Goal: Task Accomplishment & Management: Manage account settings

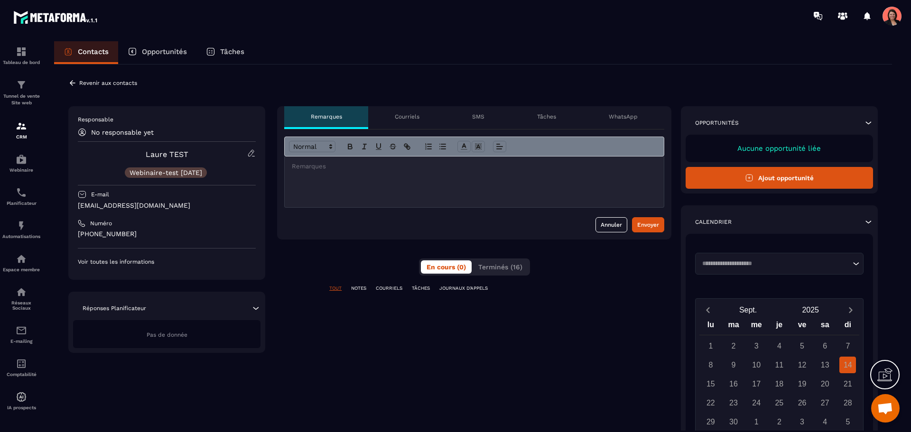
scroll to position [1953, 0]
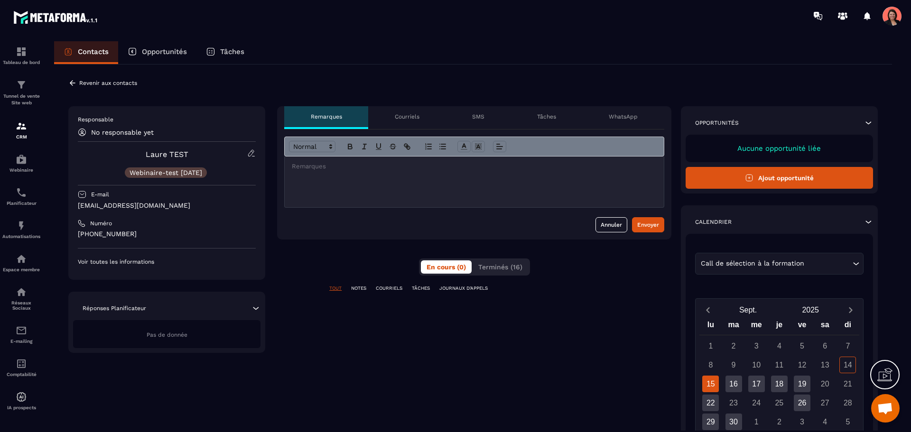
click at [250, 151] on icon at bounding box center [251, 153] width 9 height 9
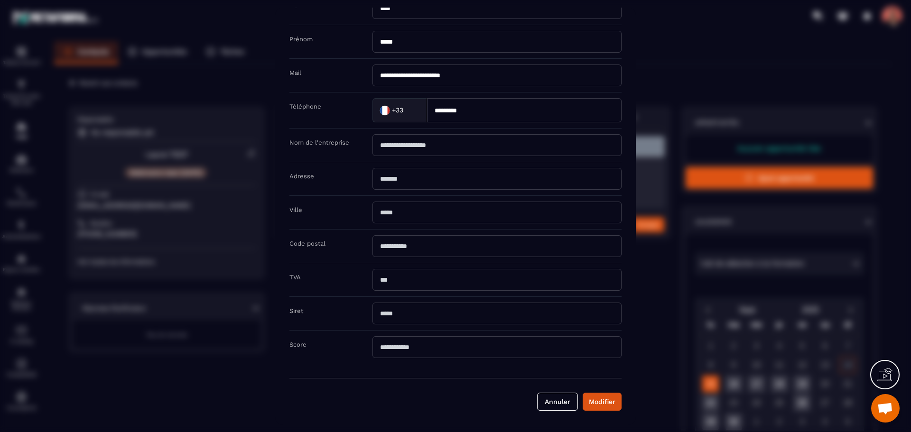
scroll to position [0, 0]
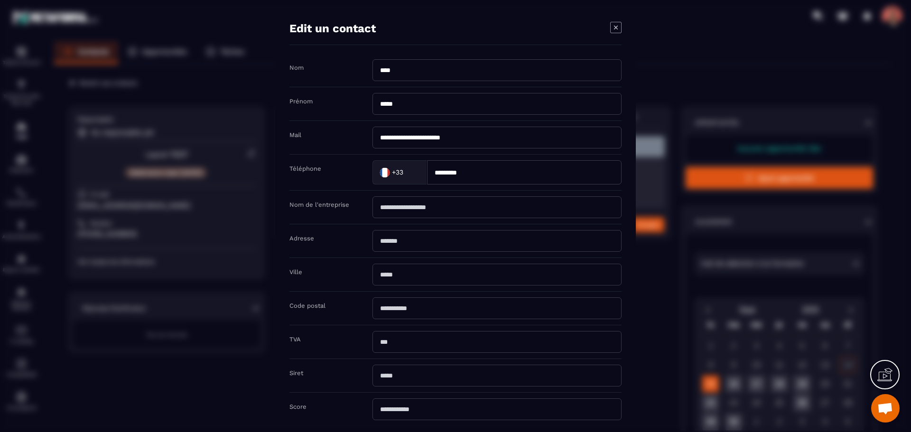
click at [618, 22] on icon "Modal window" at bounding box center [615, 27] width 11 height 11
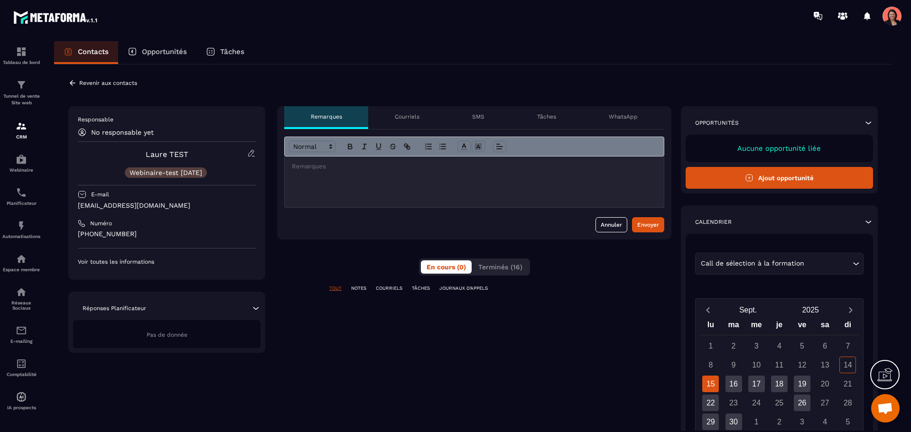
click at [173, 172] on p "Webinaire-test [DATE]" at bounding box center [166, 172] width 73 height 7
click at [75, 83] on icon at bounding box center [73, 82] width 6 height 5
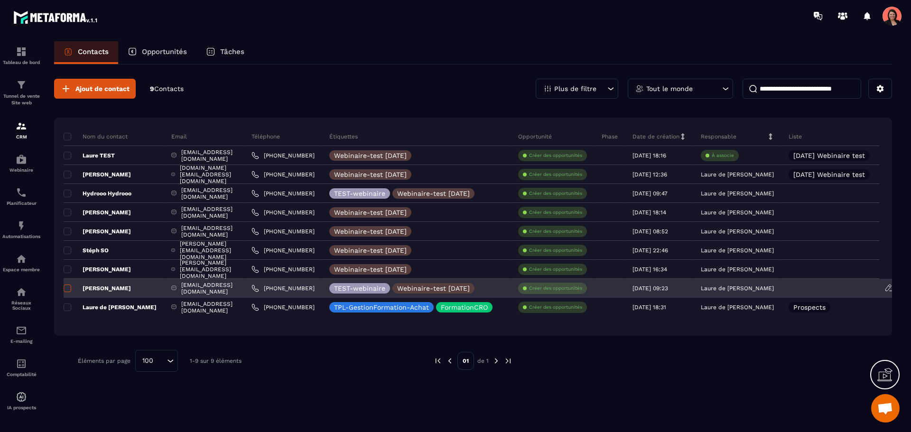
click at [68, 285] on span at bounding box center [68, 289] width 8 height 8
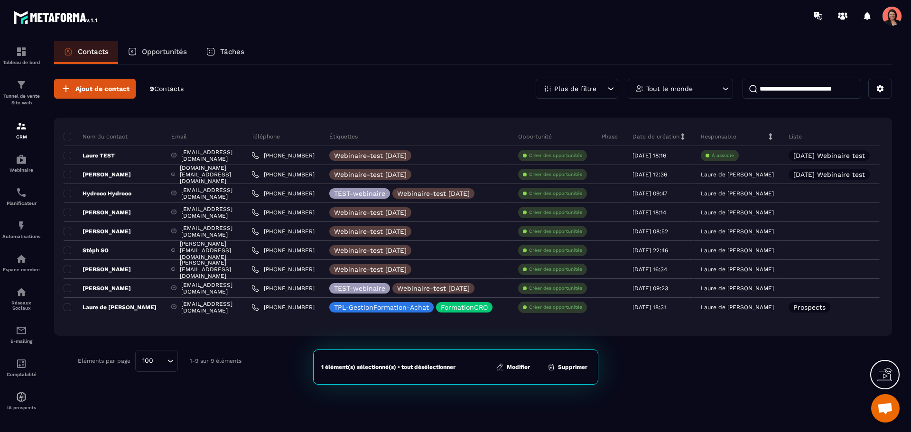
click at [511, 366] on button "Modifier" at bounding box center [513, 367] width 40 height 9
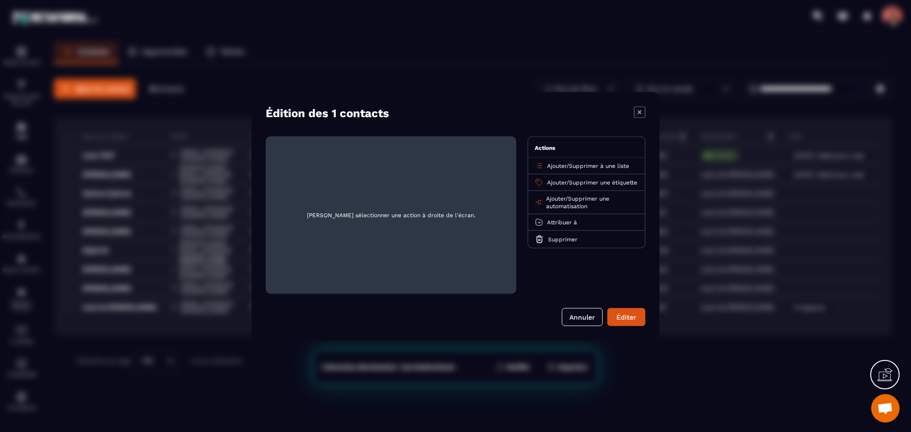
click at [579, 166] on span "Supprimer à une liste" at bounding box center [599, 165] width 60 height 7
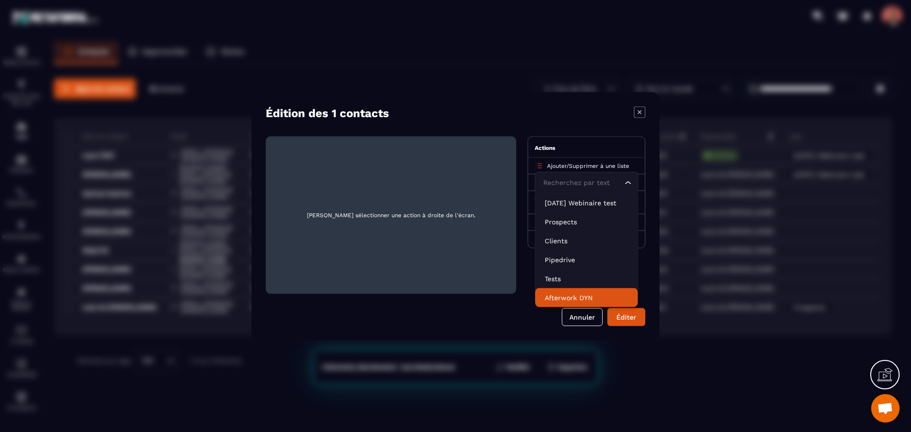
click at [556, 298] on p "Afterwork DYN" at bounding box center [587, 297] width 84 height 9
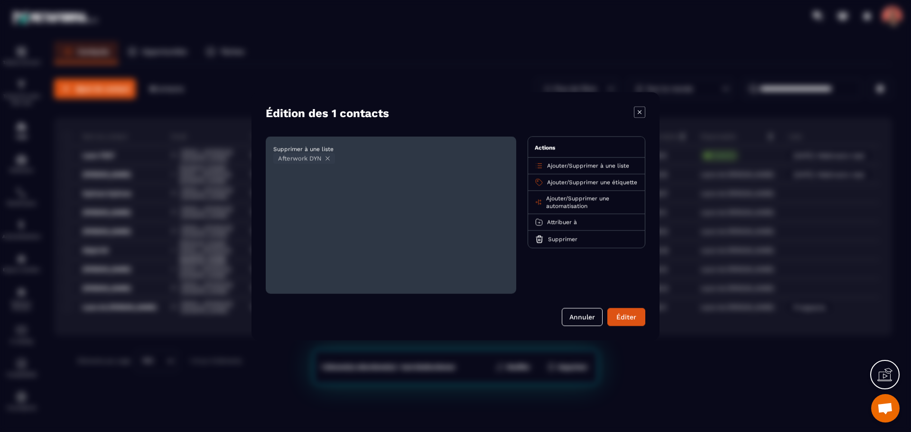
click at [624, 317] on button "Éditer" at bounding box center [627, 317] width 38 height 18
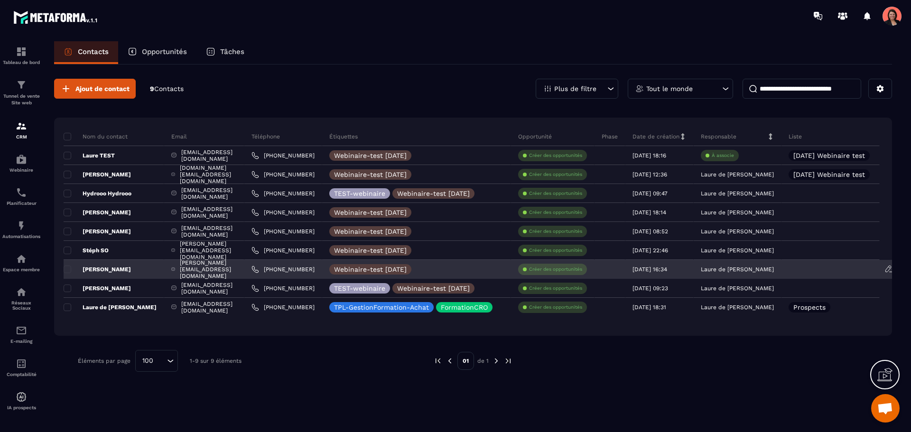
click at [131, 268] on p "[PERSON_NAME]" at bounding box center [97, 270] width 67 height 8
